Goal: Answer question/provide support: Share knowledge or assist other users

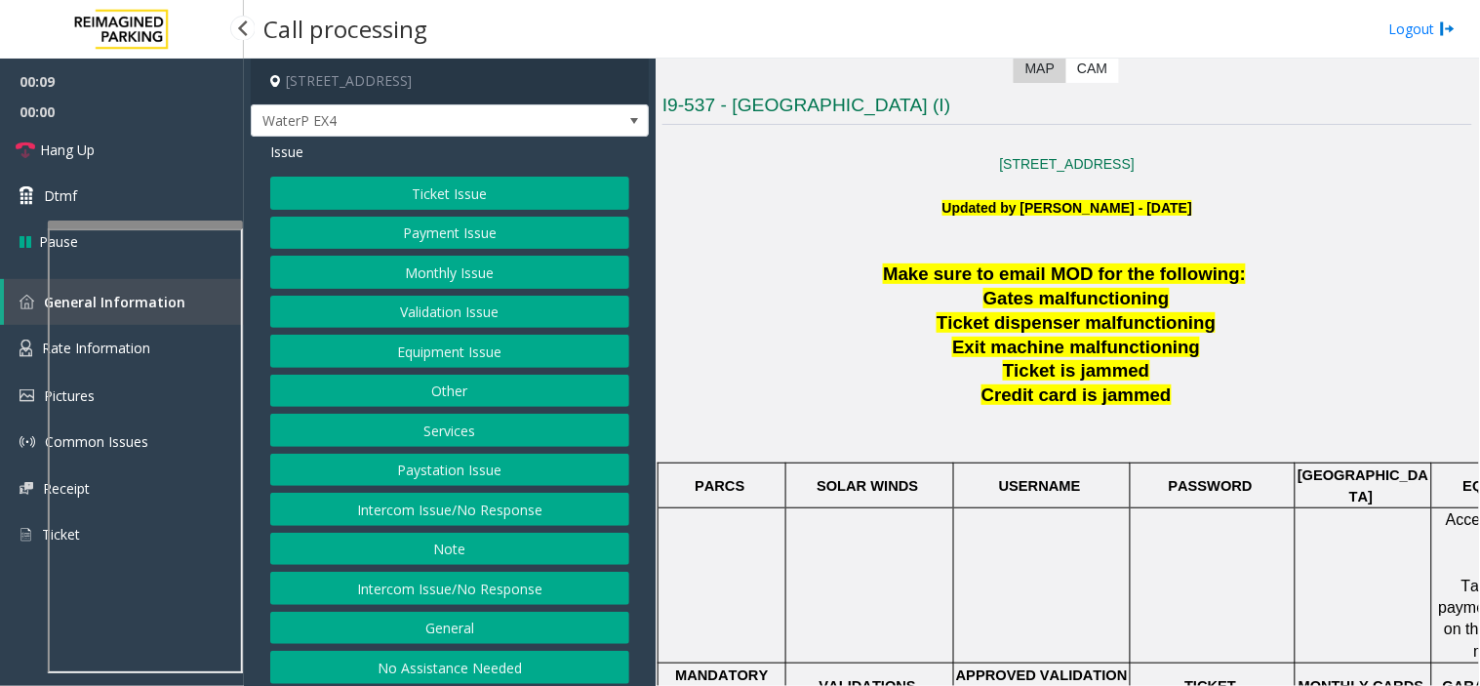
scroll to position [433, 0]
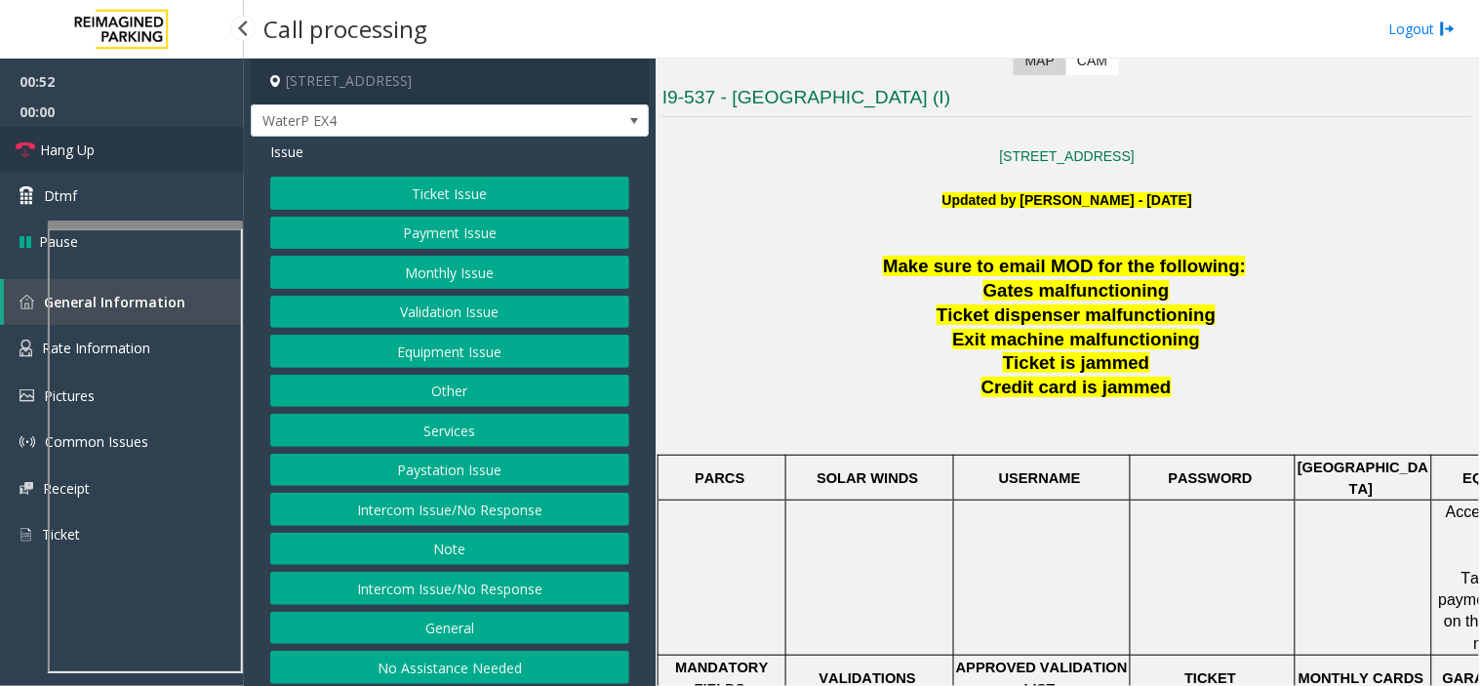
click at [119, 158] on link "Hang Up" at bounding box center [122, 150] width 244 height 46
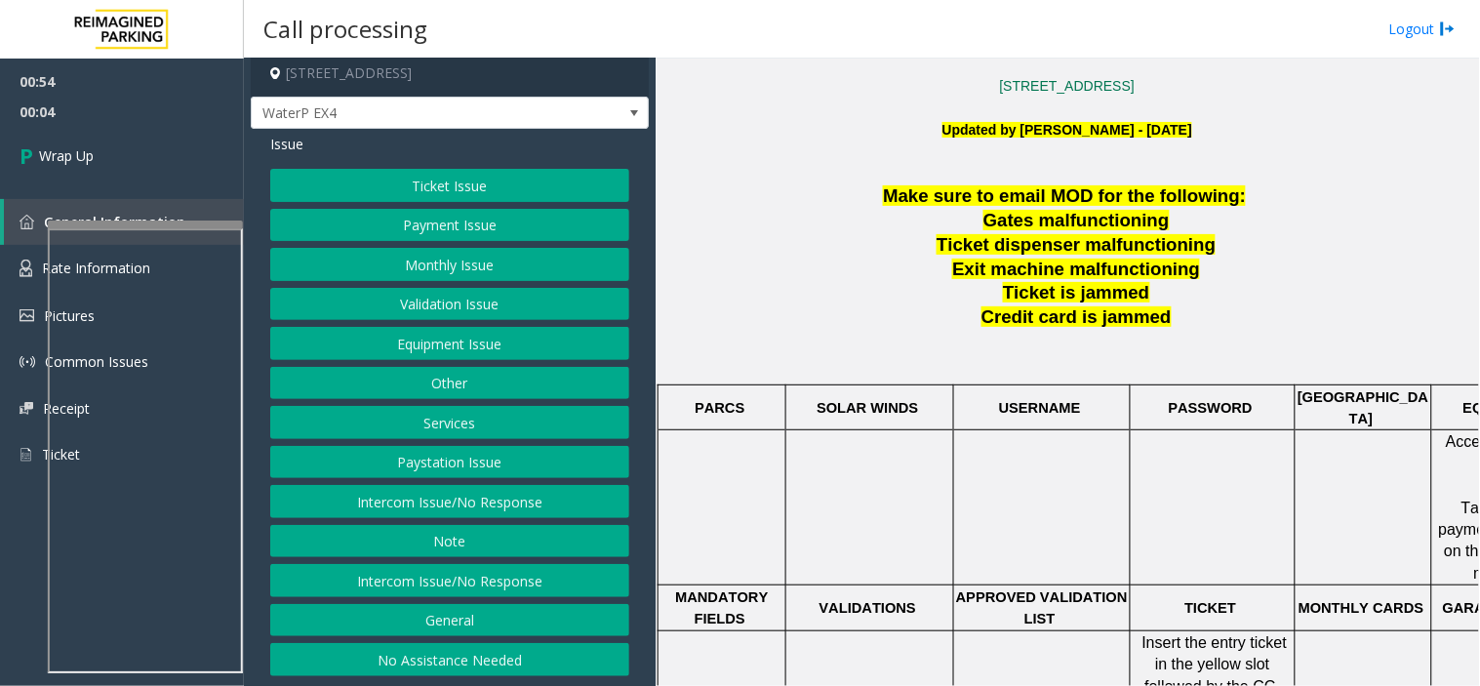
scroll to position [541, 0]
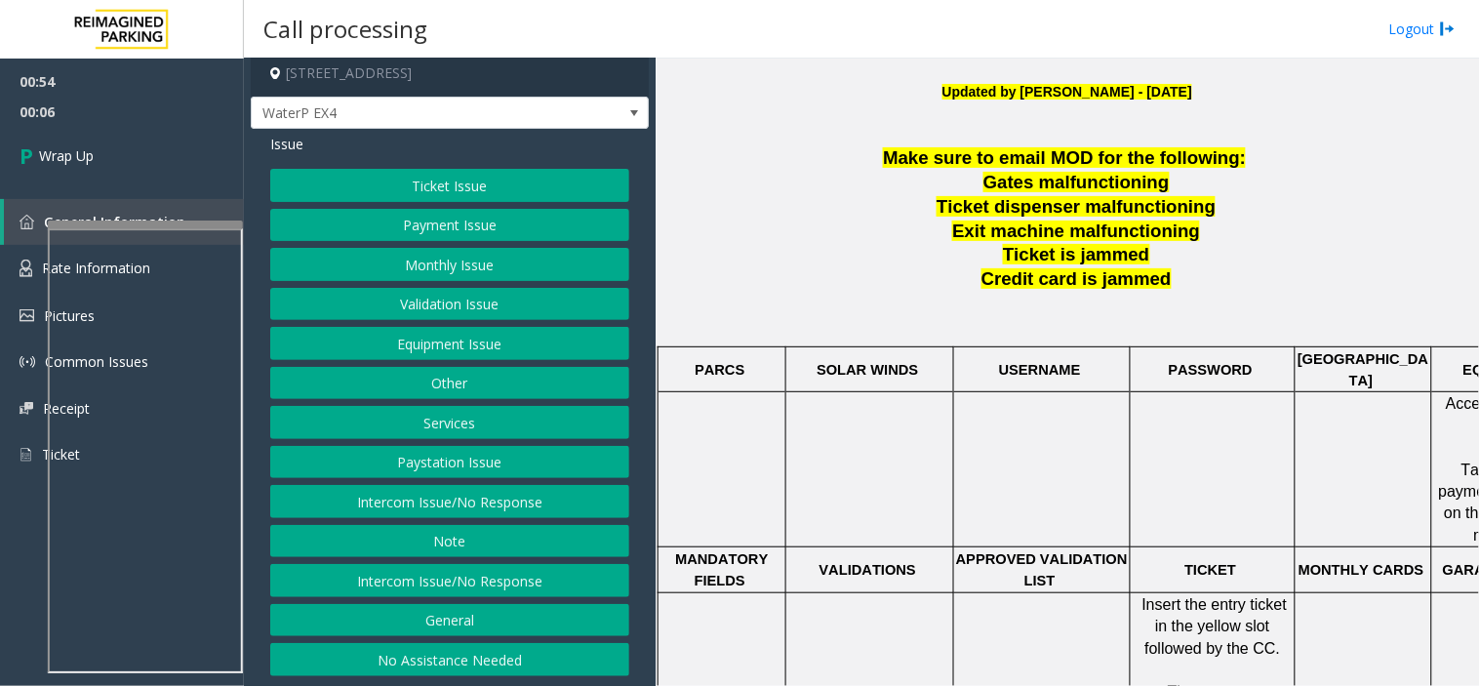
click at [500, 354] on button "Equipment Issue" at bounding box center [449, 343] width 359 height 33
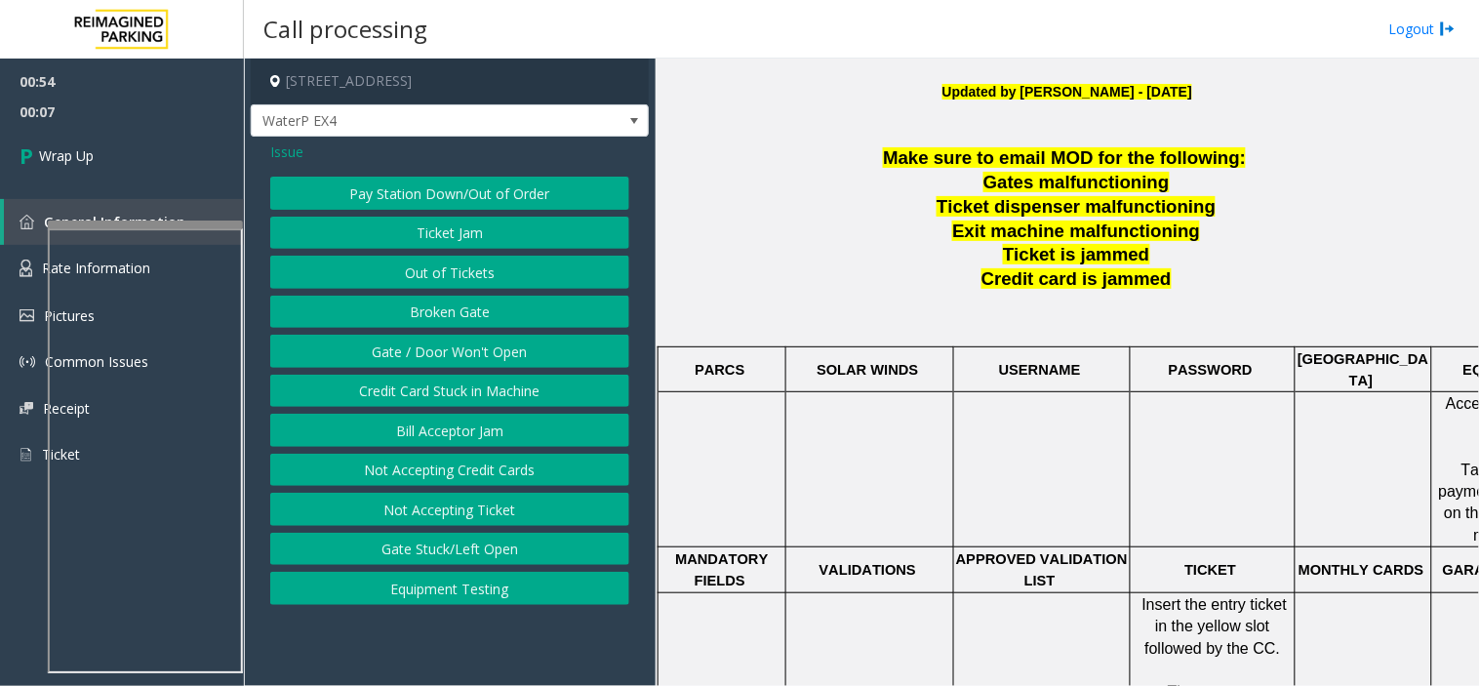
click at [503, 355] on button "Gate / Door Won't Open" at bounding box center [449, 351] width 359 height 33
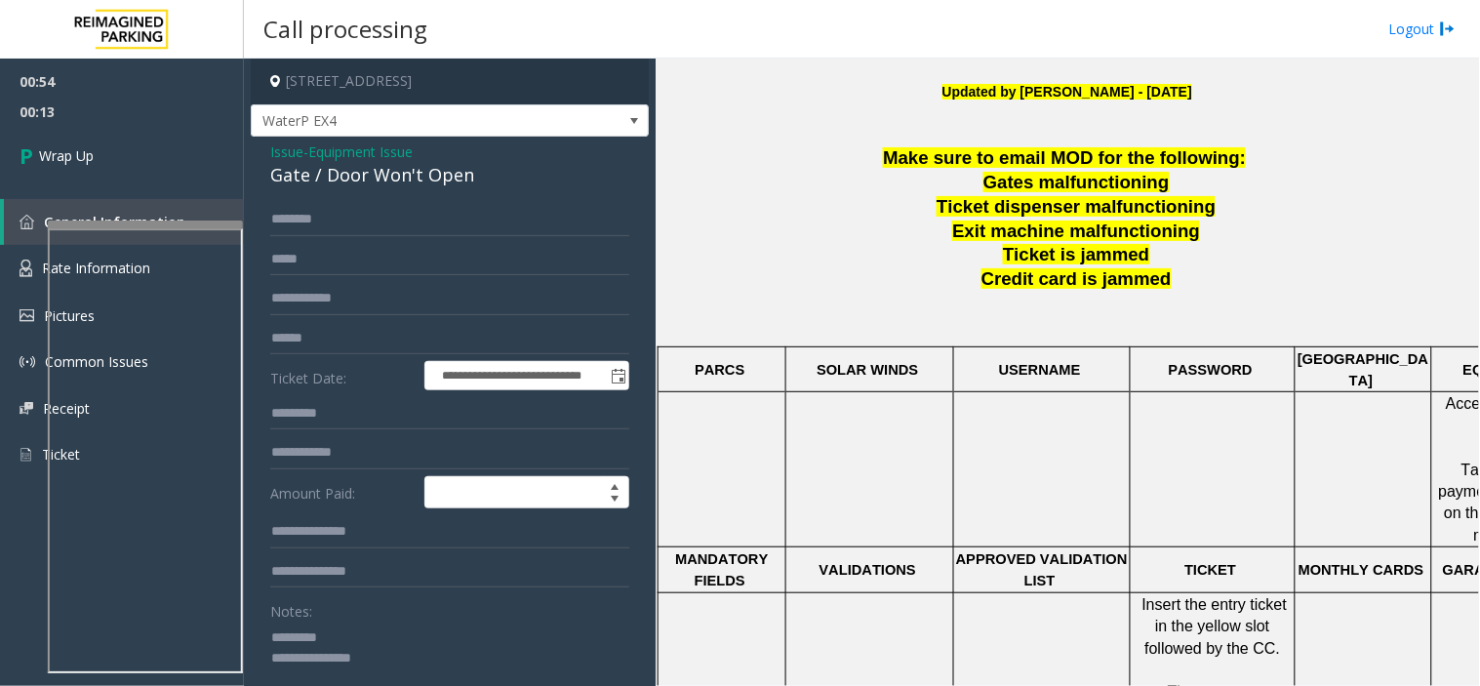
click at [349, 182] on div "Gate / Door Won't Open" at bounding box center [449, 175] width 359 height 26
click at [386, 657] on textarea at bounding box center [441, 657] width 343 height 73
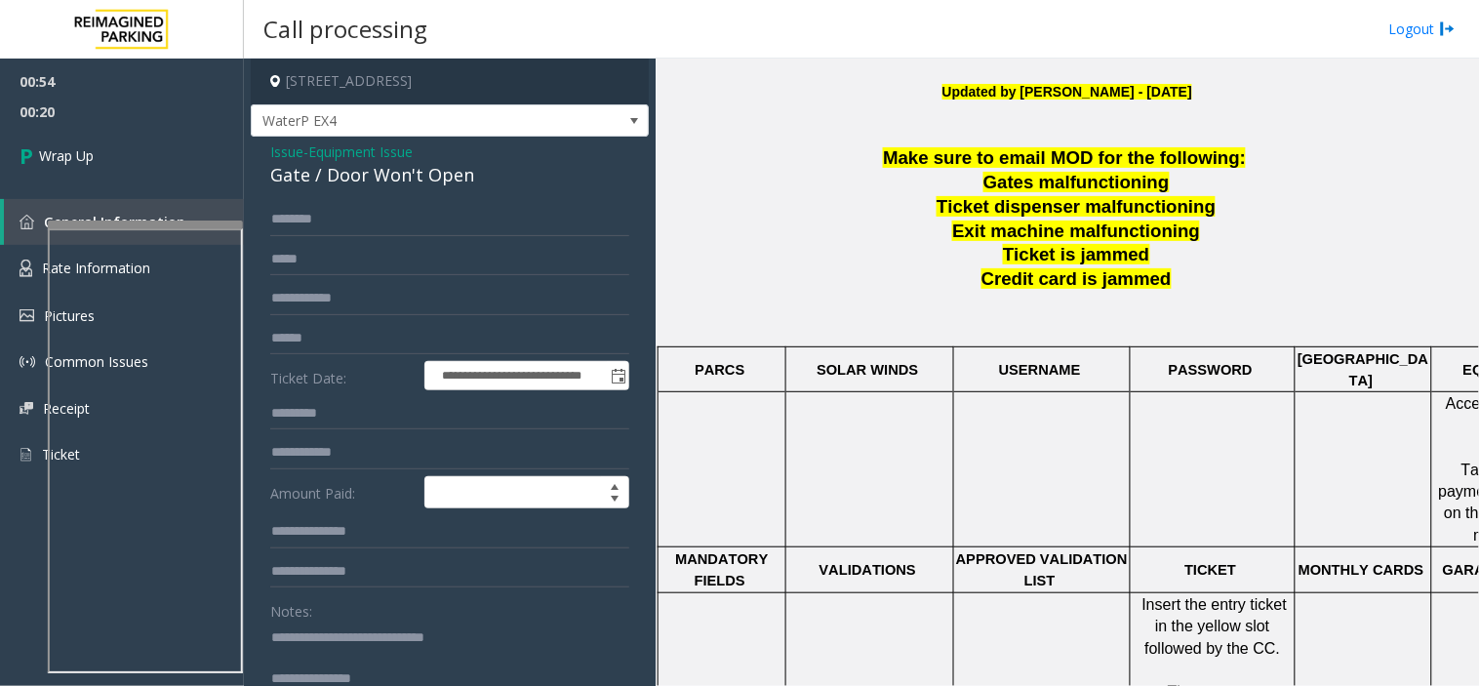
click at [367, 674] on textarea at bounding box center [441, 657] width 343 height 73
click at [532, 648] on textarea at bounding box center [441, 657] width 343 height 73
type textarea "**********"
click at [142, 148] on link "Wrap Up" at bounding box center [122, 156] width 244 height 58
